Goal: Check status: Check status

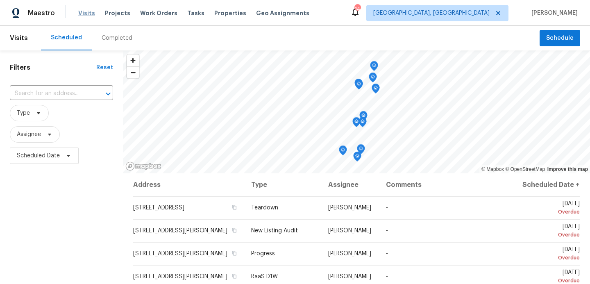
click at [86, 10] on span "Visits" at bounding box center [86, 13] width 17 height 8
click at [85, 13] on span "Visits" at bounding box center [86, 13] width 17 height 8
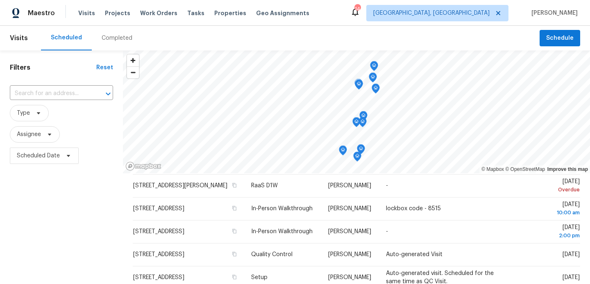
scroll to position [94, 0]
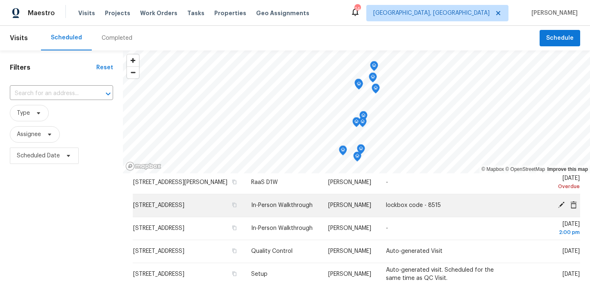
click at [185, 206] on span "[STREET_ADDRESS]" at bounding box center [158, 206] width 51 height 6
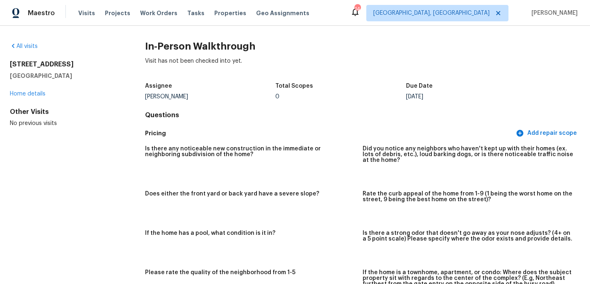
click at [36, 91] on div "[STREET_ADDRESS] Home details" at bounding box center [64, 79] width 109 height 38
click at [36, 93] on link "Home details" at bounding box center [28, 94] width 36 height 6
